Goal: Complete application form

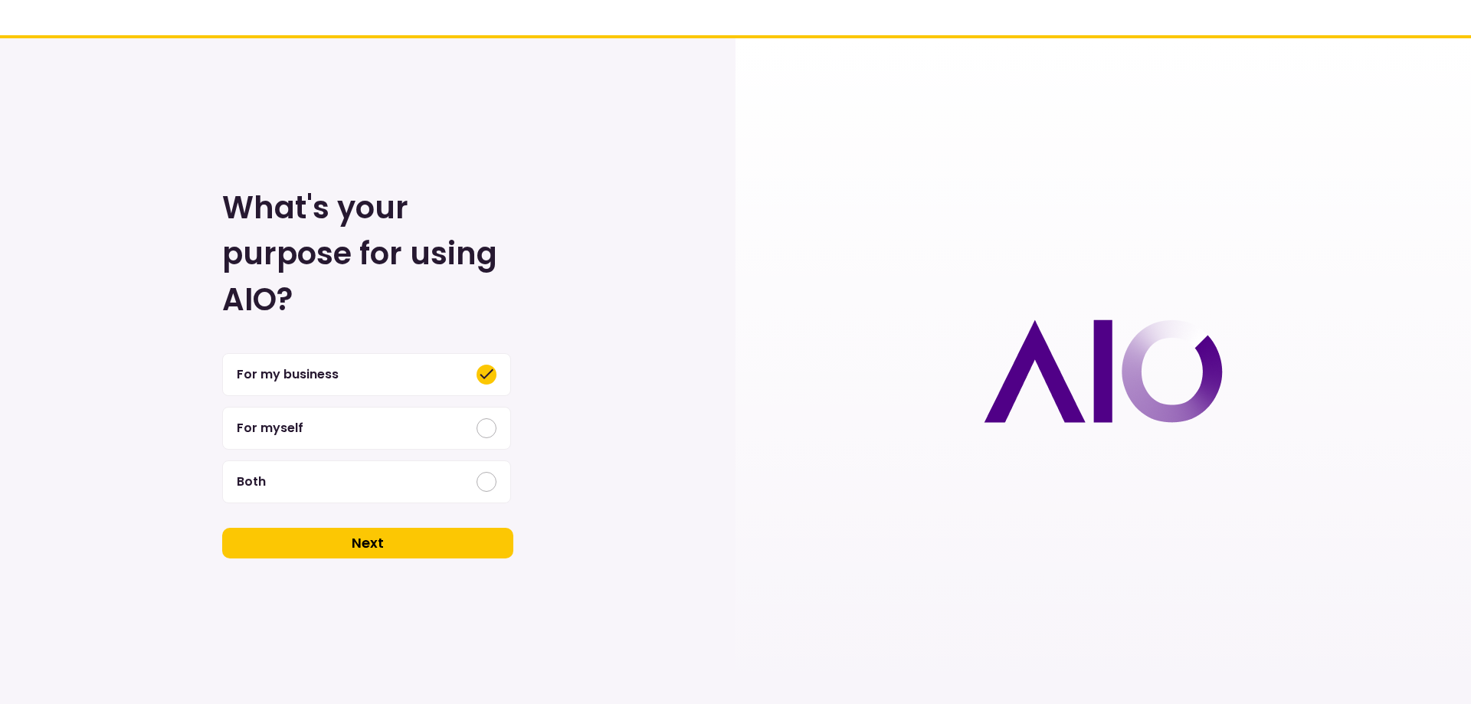
click at [1036, 145] on div at bounding box center [1104, 371] width 736 height 666
